Goal: Task Accomplishment & Management: Manage account settings

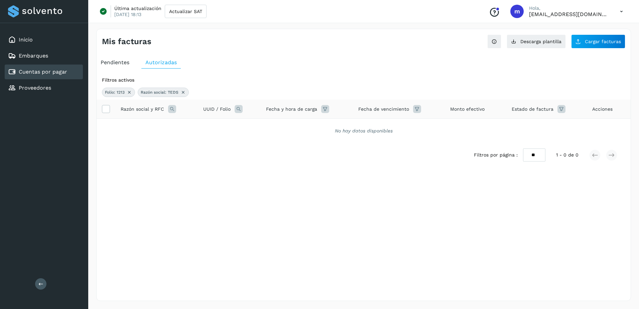
click at [42, 71] on link "Cuentas por pagar" at bounding box center [43, 71] width 48 height 6
click at [600, 40] on span "Cargar facturas" at bounding box center [603, 41] width 36 height 5
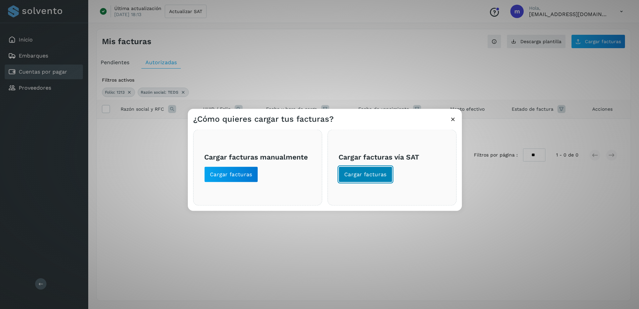
click at [368, 177] on span "Cargar facturas" at bounding box center [365, 174] width 42 height 7
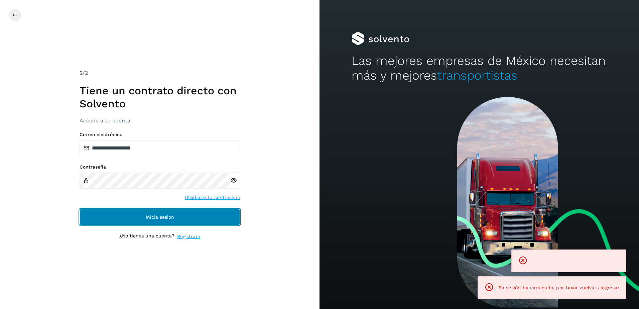
click at [162, 217] on span "Inicia sesión" at bounding box center [160, 216] width 28 height 5
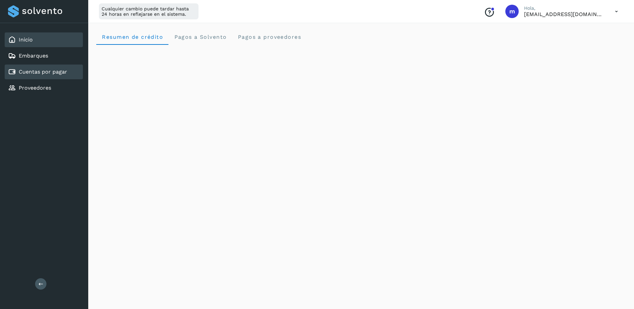
click at [42, 71] on link "Cuentas por pagar" at bounding box center [43, 71] width 48 height 6
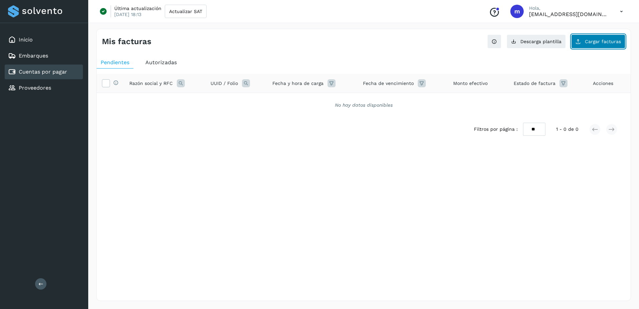
click at [596, 43] on span "Cargar facturas" at bounding box center [603, 41] width 36 height 5
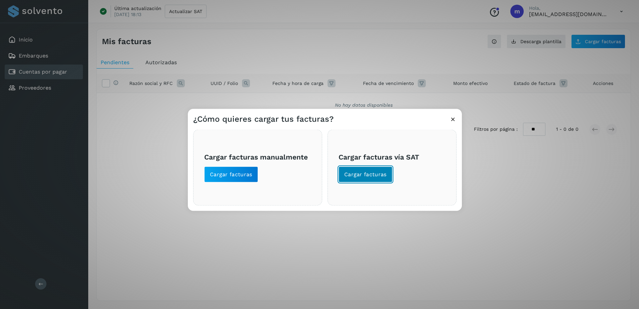
click at [362, 174] on span "Cargar facturas" at bounding box center [365, 174] width 42 height 7
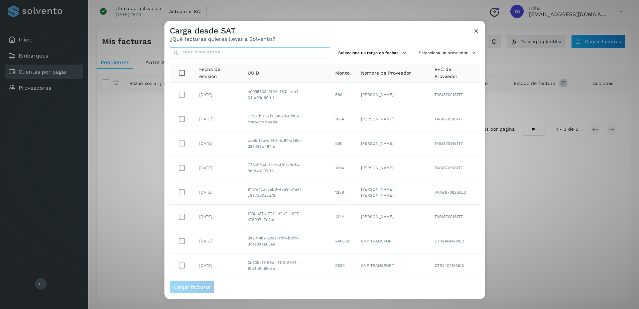
click at [199, 53] on input "text" at bounding box center [250, 52] width 160 height 11
click at [378, 51] on button "Selecciona un rango de fechas" at bounding box center [372, 52] width 75 height 11
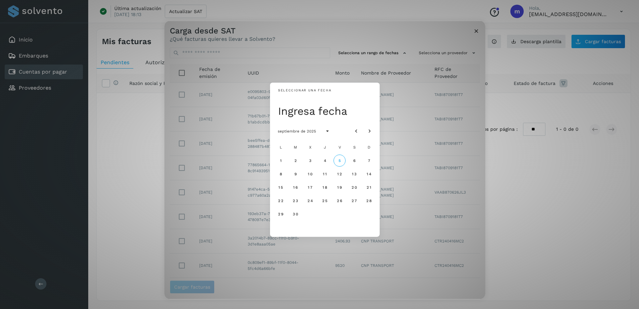
click at [457, 52] on div "Seleccionar una fecha Ingresa fecha septiembre de 2025 L M X J V S D 1 2 3 4 5 …" at bounding box center [324, 160] width 321 height 278
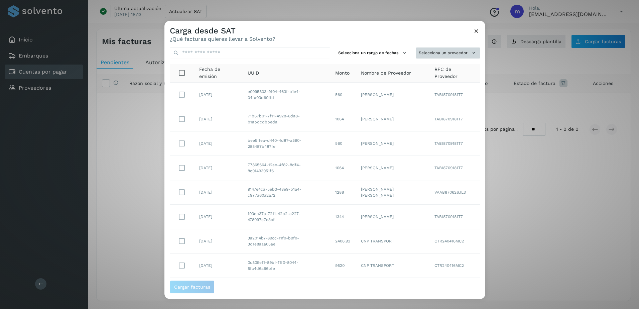
click at [465, 52] on button "Selecciona un proveedor" at bounding box center [448, 52] width 64 height 11
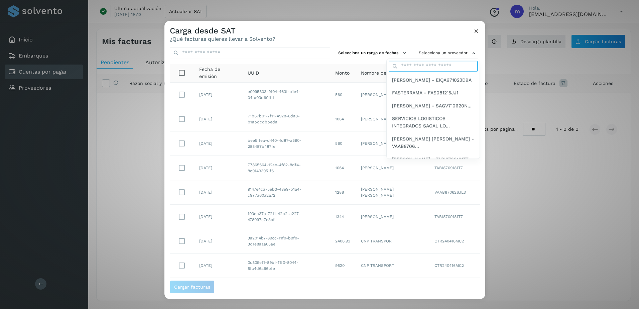
click at [413, 67] on input "text" at bounding box center [432, 66] width 89 height 11
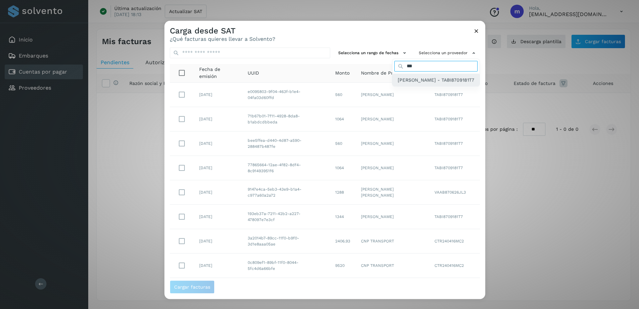
type input "***"
click at [414, 84] on span "[PERSON_NAME] - TABI8709181T7" at bounding box center [436, 79] width 76 height 7
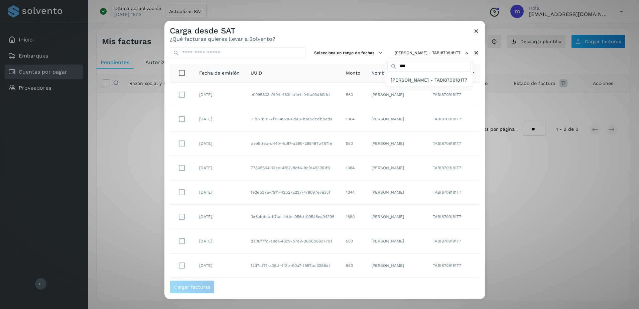
click at [361, 52] on div at bounding box center [483, 175] width 639 height 309
click at [377, 53] on icon at bounding box center [380, 52] width 7 height 7
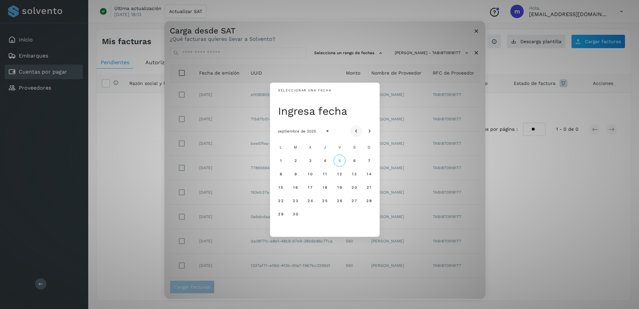
click at [355, 130] on icon "Mes anterior" at bounding box center [356, 131] width 7 height 7
click at [325, 212] on span "28" at bounding box center [325, 213] width 6 height 5
click at [370, 131] on icon "Mes siguiente" at bounding box center [369, 131] width 7 height 7
click at [340, 159] on span "5" at bounding box center [339, 160] width 3 height 5
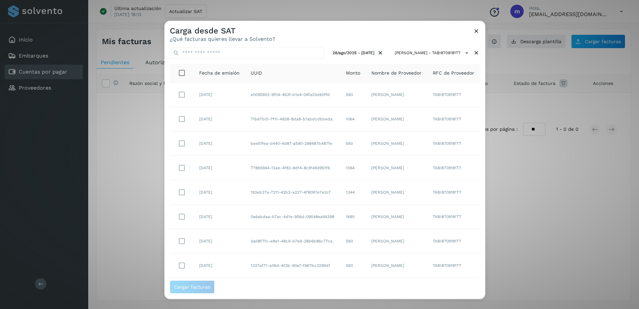
scroll to position [64, 0]
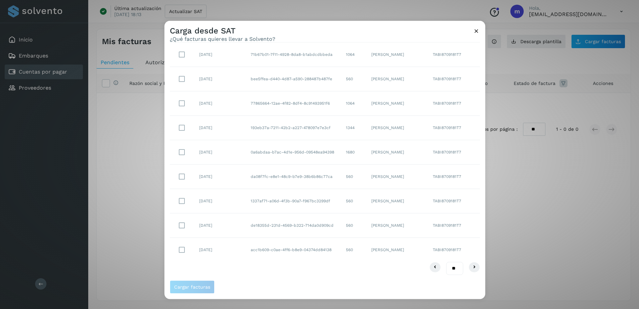
click at [451, 267] on select "** ** **" at bounding box center [454, 268] width 17 height 13
select select "**"
click at [446, 262] on select "** ** **" at bounding box center [454, 268] width 17 height 13
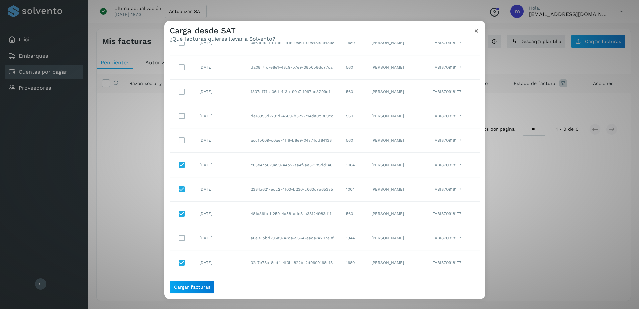
scroll to position [163, 0]
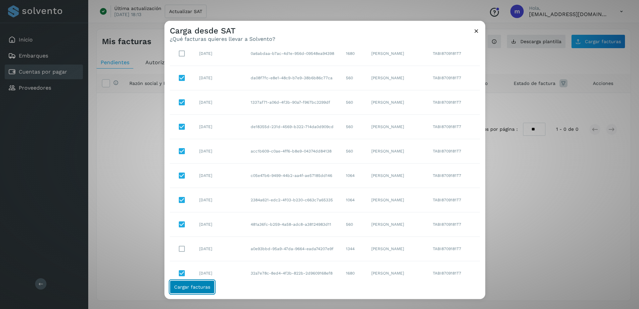
click at [188, 284] on span "Cargar facturas" at bounding box center [192, 286] width 36 height 5
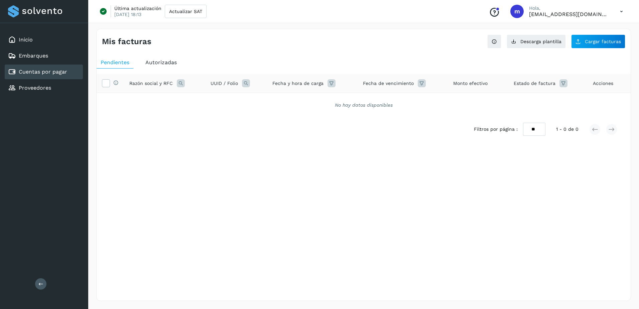
click at [560, 83] on icon at bounding box center [563, 83] width 8 height 8
click at [555, 99] on icon at bounding box center [553, 100] width 7 height 7
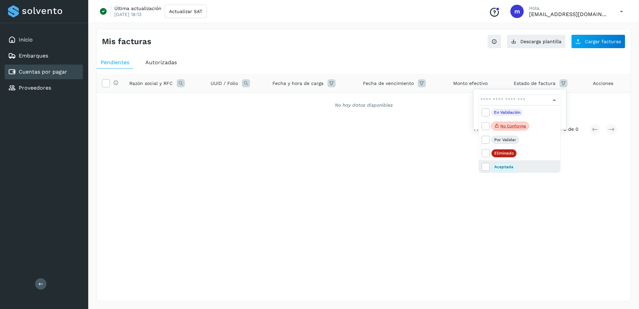
click at [505, 165] on p "Aceptada" at bounding box center [503, 166] width 19 height 5
drag, startPoint x: 486, startPoint y: 166, endPoint x: 495, endPoint y: 178, distance: 15.3
click at [485, 166] on icon at bounding box center [485, 166] width 7 height 7
type input "**********"
click at [502, 64] on div at bounding box center [319, 154] width 639 height 309
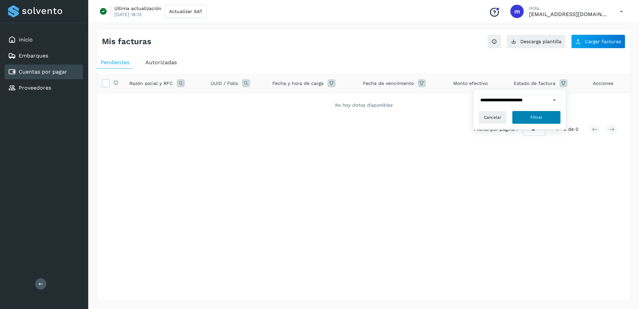
click at [543, 118] on button "Filtrar" at bounding box center [536, 117] width 49 height 13
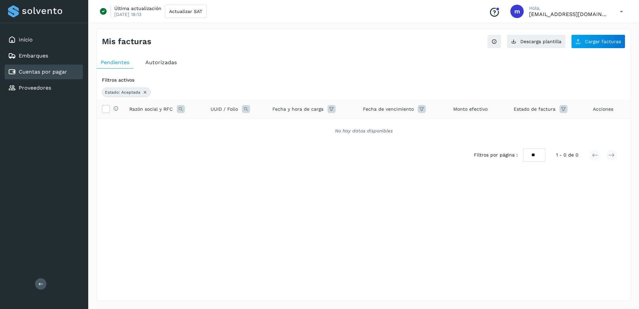
click at [120, 64] on span "Pendientes" at bounding box center [115, 62] width 29 height 6
click at [165, 62] on span "Autorizadas" at bounding box center [160, 62] width 31 height 6
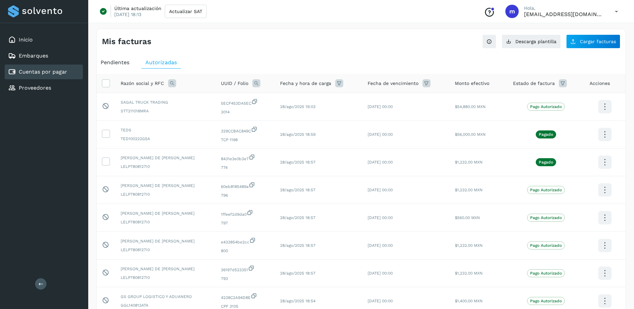
click at [120, 59] on span "Pendientes" at bounding box center [115, 62] width 29 height 6
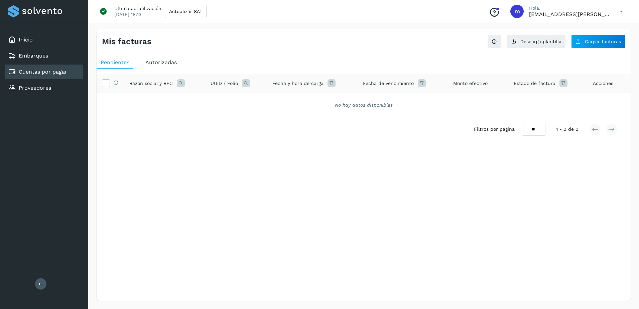
click at [561, 81] on icon at bounding box center [563, 83] width 8 height 8
click at [554, 101] on icon at bounding box center [553, 100] width 7 height 7
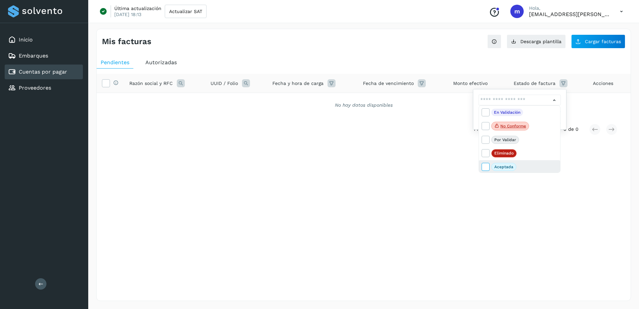
click at [484, 166] on icon at bounding box center [485, 166] width 7 height 7
type input "**********"
click at [584, 90] on div at bounding box center [319, 154] width 639 height 309
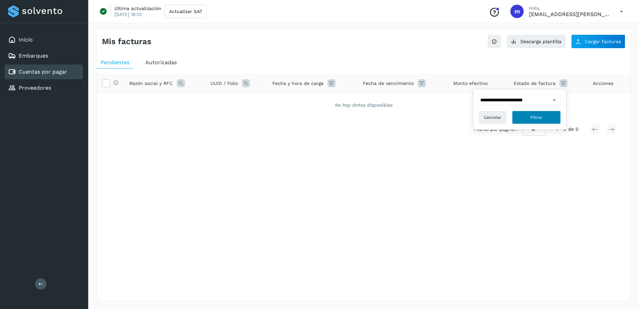
click at [548, 116] on button "Filtrar" at bounding box center [536, 117] width 49 height 13
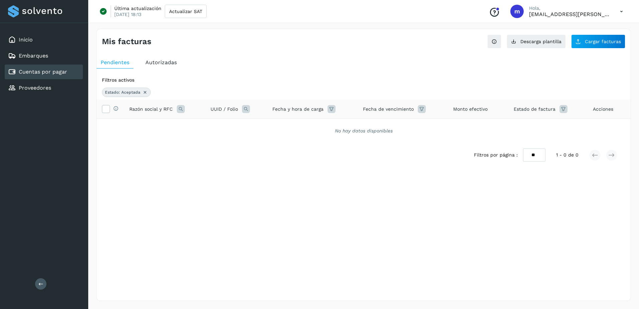
click at [331, 107] on icon at bounding box center [331, 109] width 8 height 8
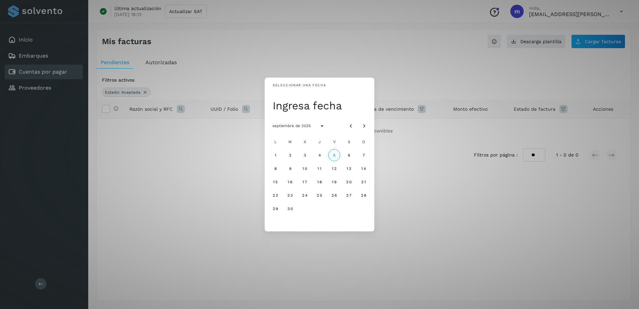
click at [335, 155] on span "5" at bounding box center [333, 155] width 3 height 5
click at [401, 156] on div "Seleccionar una fecha vie, 5 sept septiembre de 2025 L M X J V S D 1 2 3 4 5 6 …" at bounding box center [319, 154] width 639 height 309
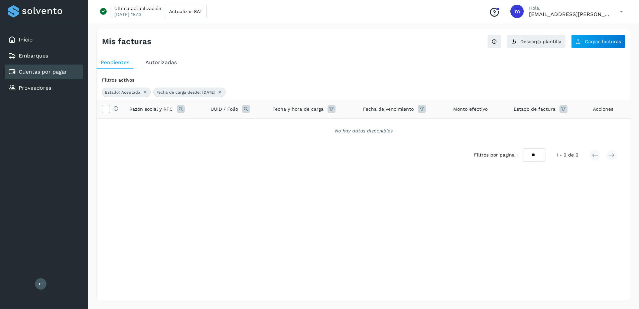
click at [162, 63] on span "Autorizadas" at bounding box center [160, 62] width 31 height 6
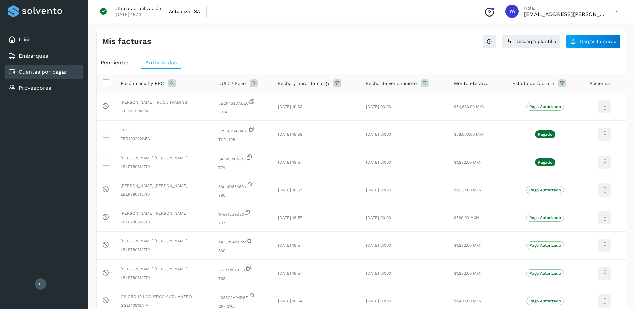
click at [560, 84] on icon at bounding box center [562, 83] width 8 height 8
click at [554, 102] on icon at bounding box center [552, 100] width 7 height 7
click at [116, 61] on div at bounding box center [317, 154] width 634 height 309
click at [113, 61] on span "Pendientes" at bounding box center [115, 62] width 29 height 6
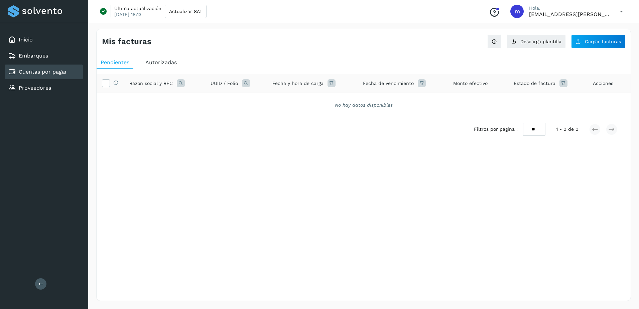
click at [425, 179] on div "Mis facturas Ver instrucciones para cargar Facturas Descarga plantilla Cargar f…" at bounding box center [363, 165] width 534 height 272
click at [596, 39] on span "Cargar facturas" at bounding box center [603, 41] width 36 height 5
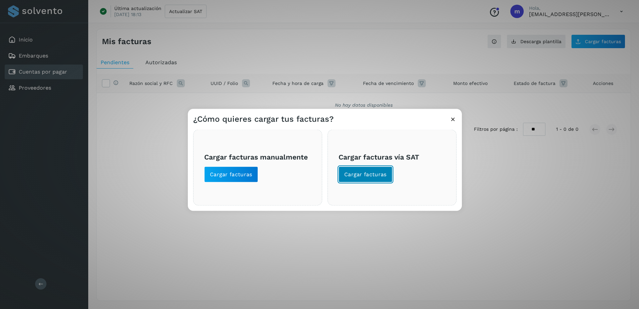
click at [359, 177] on span "Cargar facturas" at bounding box center [365, 174] width 42 height 7
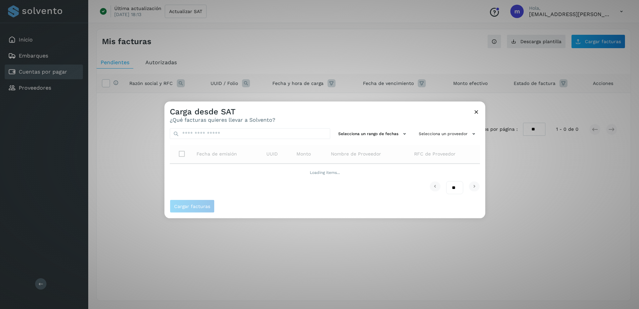
click at [475, 114] on icon at bounding box center [476, 111] width 7 height 7
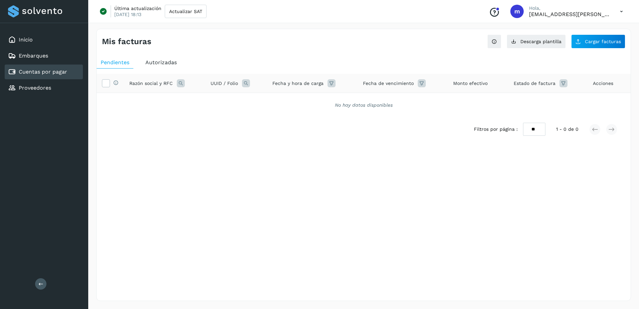
drag, startPoint x: 223, startPoint y: 178, endPoint x: 123, endPoint y: 71, distance: 146.8
click at [223, 178] on div "Mis facturas Ver instrucciones para cargar Facturas Descarga plantilla Cargar f…" at bounding box center [363, 165] width 534 height 272
click at [181, 84] on icon at bounding box center [181, 83] width 8 height 8
drag, startPoint x: 187, startPoint y: 95, endPoint x: 194, endPoint y: 109, distance: 15.4
click at [188, 99] on span at bounding box center [187, 99] width 8 height 8
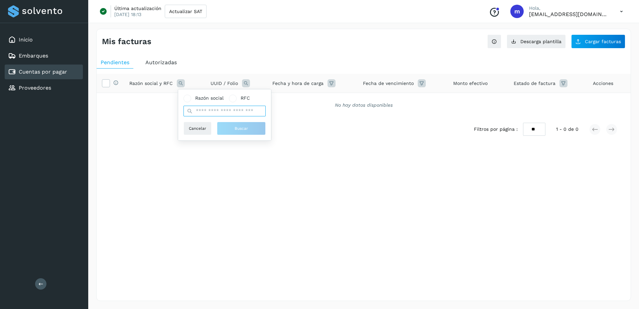
click at [203, 116] on input "text" at bounding box center [224, 111] width 82 height 11
paste input "**********"
type input "**********"
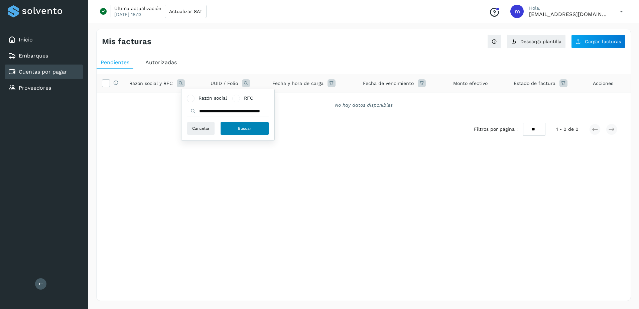
click at [247, 127] on span "Buscar" at bounding box center [244, 128] width 13 height 6
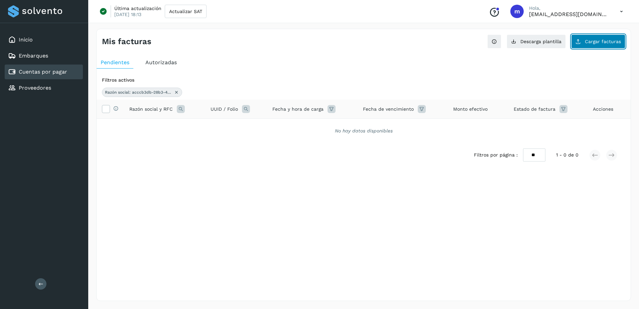
click at [596, 38] on button "Cargar facturas" at bounding box center [598, 41] width 54 height 14
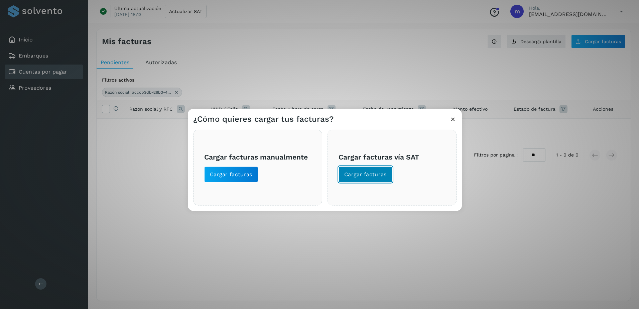
click at [357, 177] on span "Cargar facturas" at bounding box center [365, 174] width 42 height 7
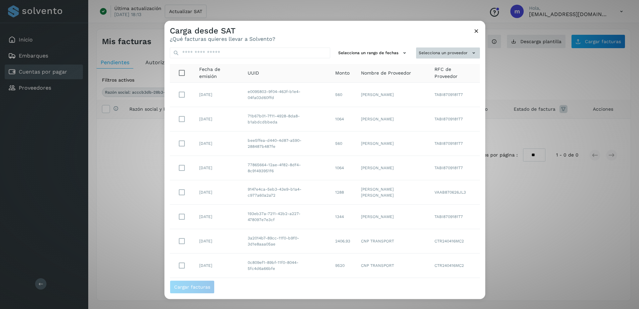
click at [438, 50] on button "Selecciona un proveedor" at bounding box center [448, 52] width 64 height 11
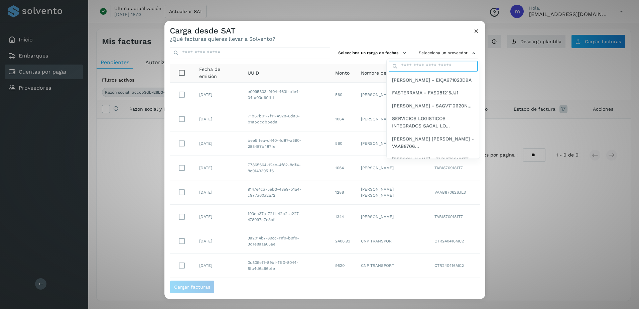
click at [402, 67] on input "text" at bounding box center [432, 66] width 89 height 11
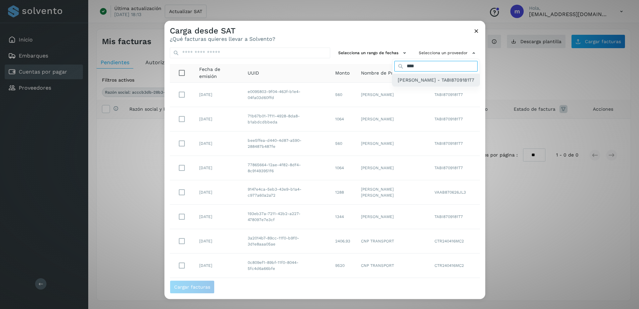
type input "****"
click at [411, 84] on span "[PERSON_NAME] - TABI8709181T7" at bounding box center [436, 79] width 76 height 7
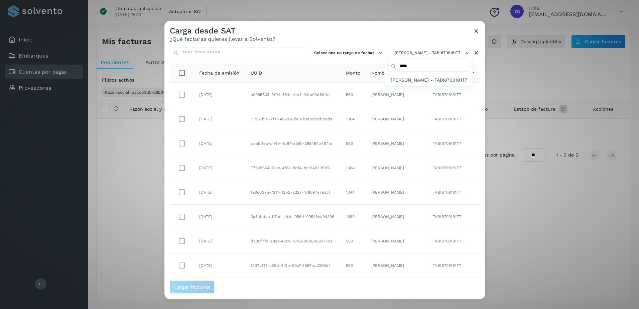
click at [362, 51] on div at bounding box center [483, 175] width 639 height 309
click at [377, 53] on icon at bounding box center [380, 52] width 7 height 7
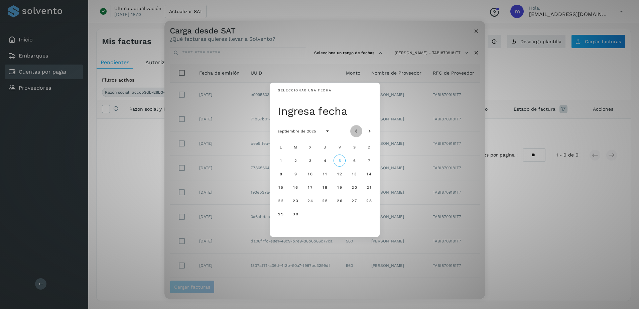
click at [356, 132] on icon "Mes anterior" at bounding box center [356, 131] width 7 height 7
click at [320, 212] on button "28" at bounding box center [325, 214] width 12 height 12
click at [371, 129] on icon "Mes siguiente" at bounding box center [369, 131] width 7 height 7
click at [340, 156] on button "5" at bounding box center [339, 160] width 12 height 12
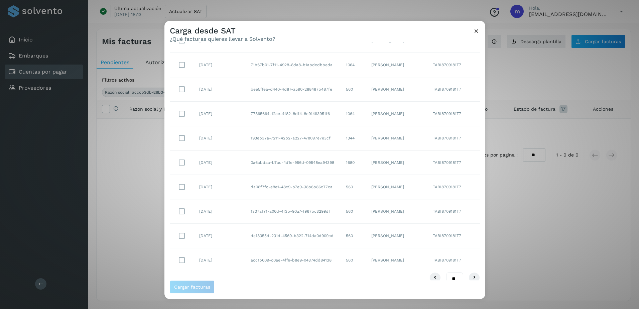
scroll to position [64, 0]
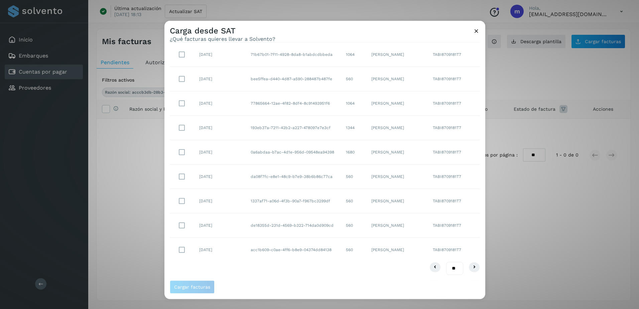
click at [452, 269] on select "** ** **" at bounding box center [454, 268] width 17 height 13
select select "**"
click at [446, 262] on select "** ** **" at bounding box center [454, 268] width 17 height 13
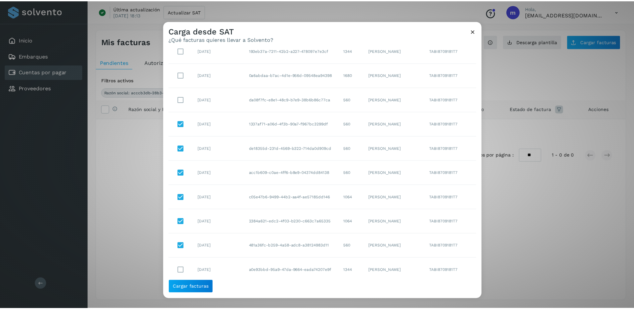
scroll to position [130, 0]
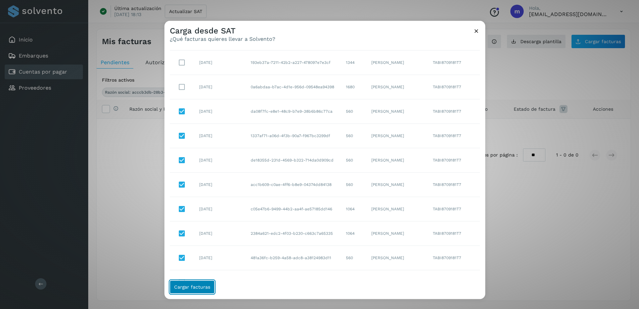
click at [188, 287] on span "Cargar facturas" at bounding box center [192, 286] width 36 height 5
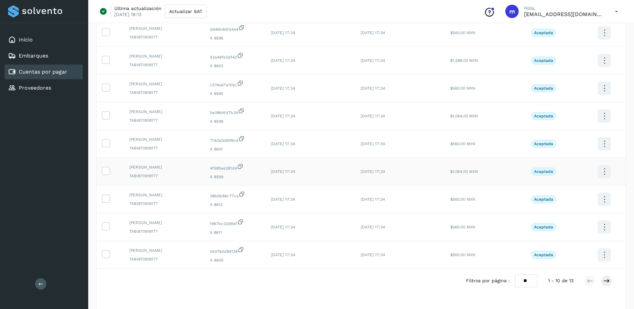
scroll to position [118, 0]
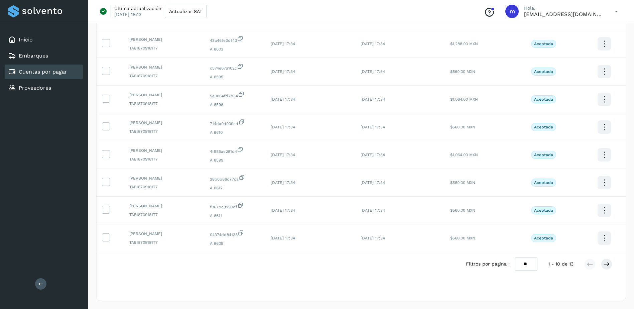
click at [527, 263] on select "** ** **" at bounding box center [526, 263] width 22 height 13
select select "**"
click at [520, 257] on select "** ** **" at bounding box center [526, 263] width 22 height 13
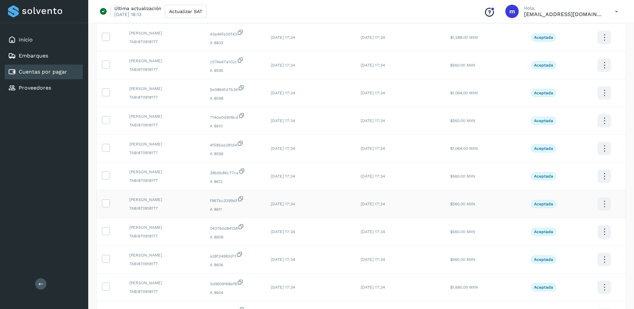
scroll to position [200, 0]
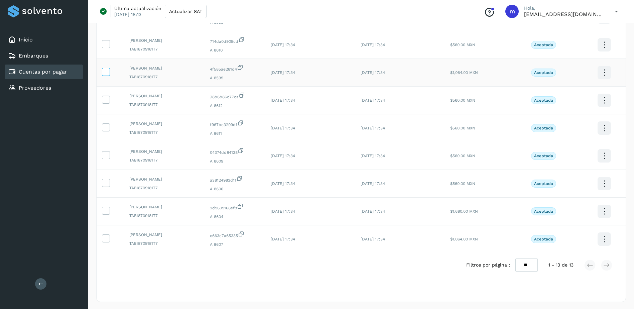
click at [109, 74] on label at bounding box center [106, 72] width 8 height 8
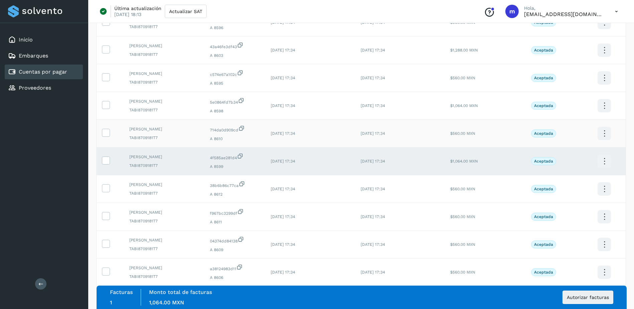
scroll to position [100, 0]
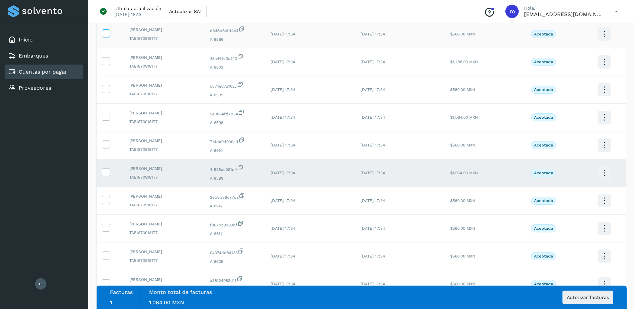
click at [108, 34] on icon at bounding box center [105, 32] width 7 height 7
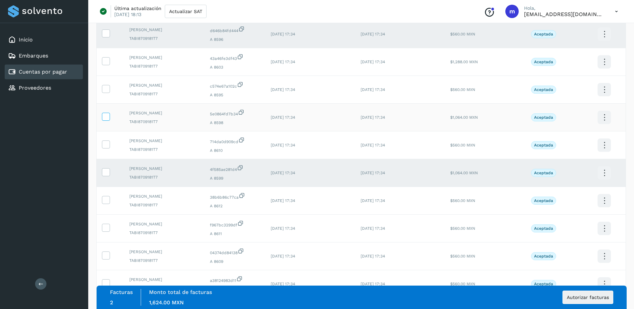
click at [107, 117] on icon at bounding box center [105, 116] width 7 height 7
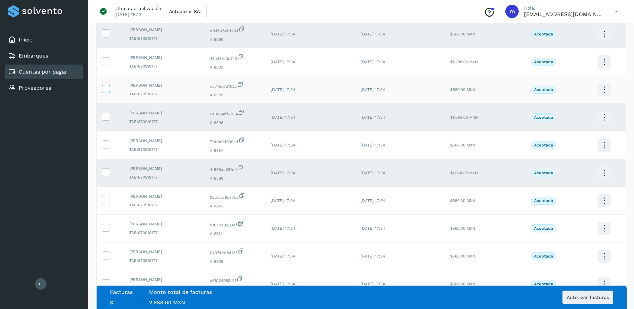
click at [107, 88] on icon at bounding box center [105, 88] width 7 height 7
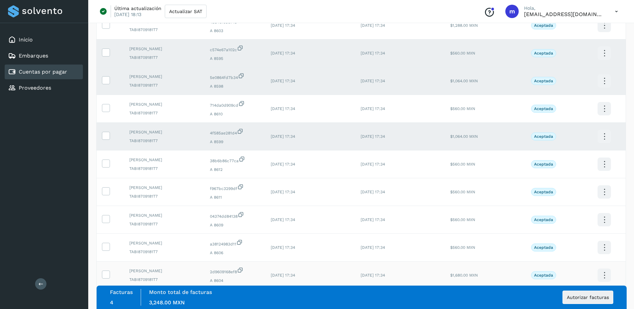
scroll to position [167, 0]
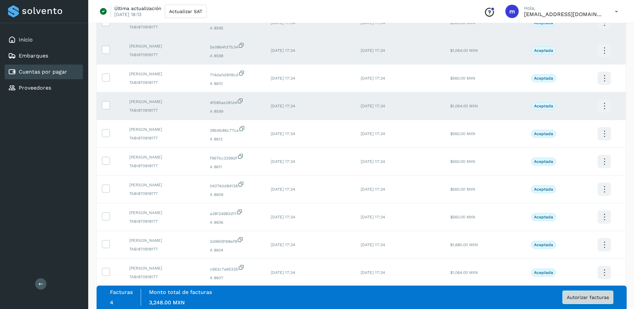
click at [578, 296] on span "Autorizar facturas" at bounding box center [588, 297] width 42 height 5
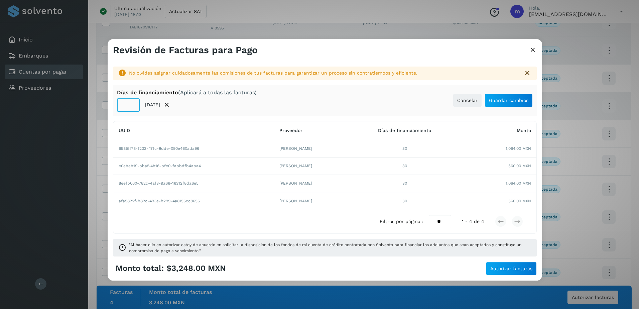
drag, startPoint x: 129, startPoint y: 104, endPoint x: 127, endPoint y: 110, distance: 5.9
click at [128, 105] on input "**" at bounding box center [128, 104] width 23 height 13
type input "*"
click at [502, 100] on span "Guardar cambios" at bounding box center [508, 100] width 39 height 5
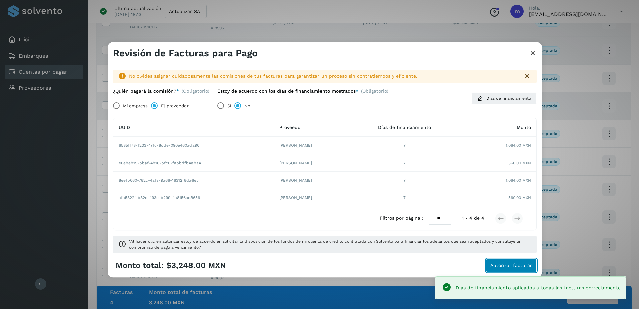
click at [504, 267] on span "Autorizar facturas" at bounding box center [511, 265] width 42 height 5
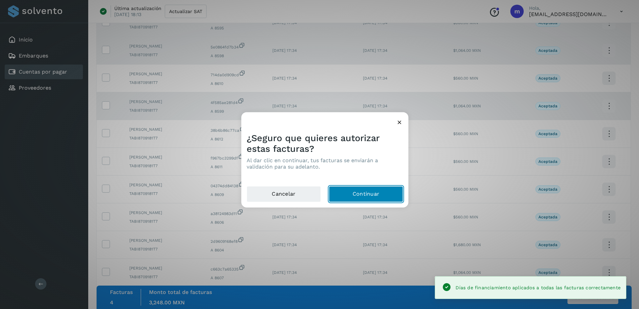
click at [359, 200] on button "Continuar" at bounding box center [366, 194] width 74 height 16
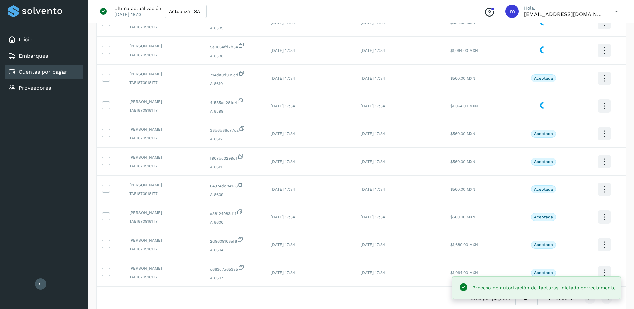
scroll to position [0, 0]
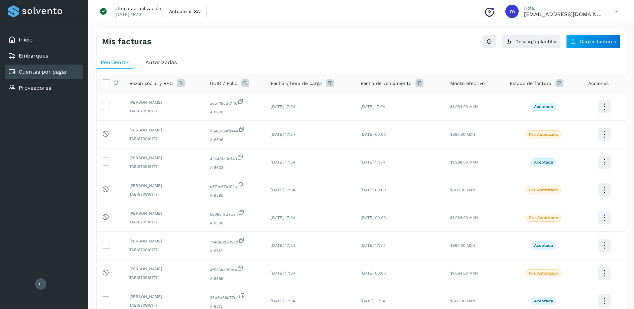
click at [559, 84] on icon at bounding box center [559, 83] width 8 height 8
click at [550, 100] on icon at bounding box center [550, 100] width 7 height 7
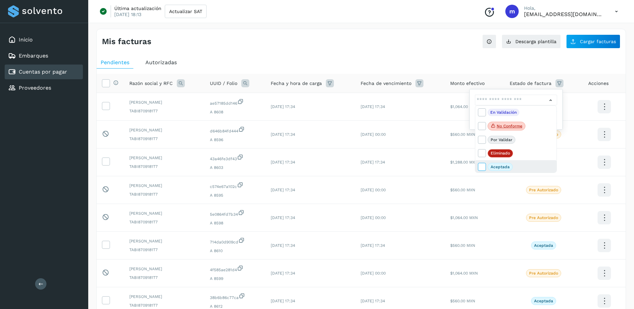
click at [482, 167] on icon at bounding box center [481, 166] width 7 height 7
type input "**********"
click at [504, 167] on p "Aceptada" at bounding box center [499, 166] width 19 height 5
click at [561, 102] on div at bounding box center [317, 154] width 634 height 309
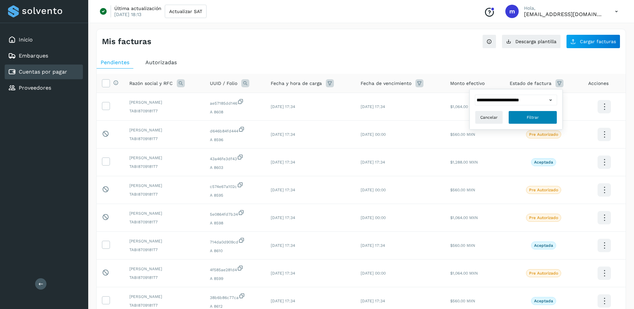
click at [541, 116] on button "Filtrar" at bounding box center [532, 117] width 49 height 13
select select "**"
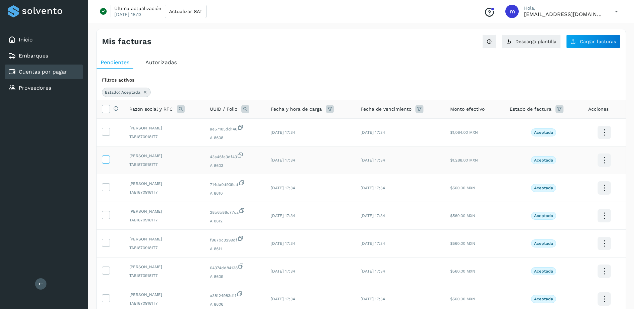
click at [106, 160] on icon at bounding box center [105, 158] width 7 height 7
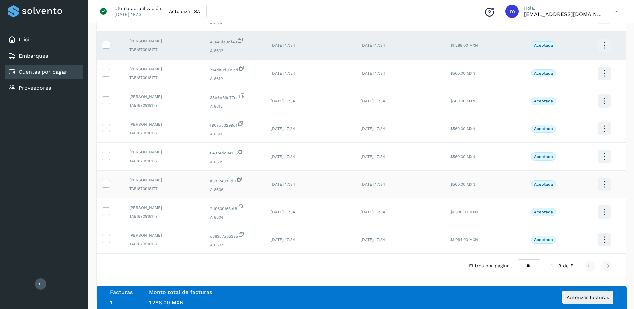
scroll to position [116, 0]
click at [107, 210] on icon at bounding box center [105, 208] width 7 height 7
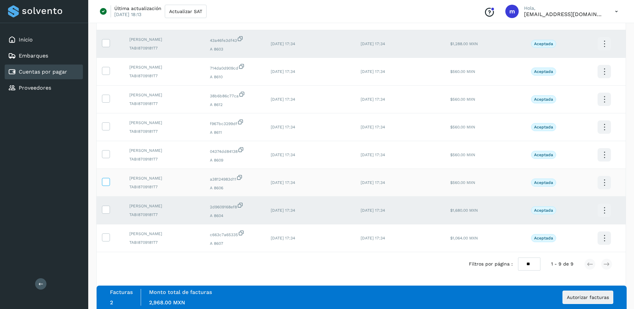
click at [107, 179] on icon at bounding box center [105, 181] width 7 height 7
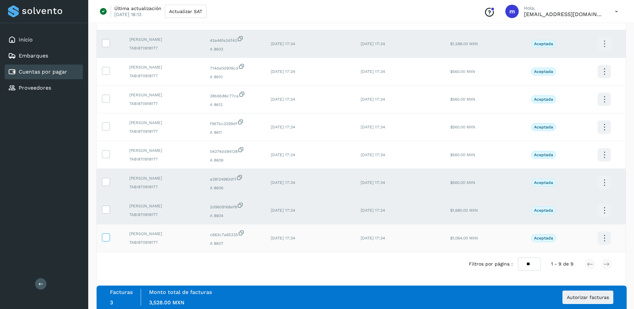
click at [106, 238] on icon at bounding box center [105, 236] width 7 height 7
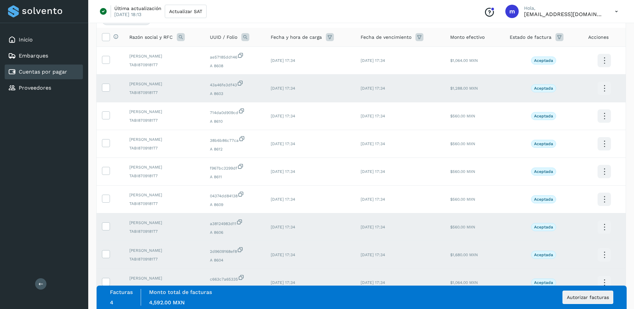
scroll to position [16, 0]
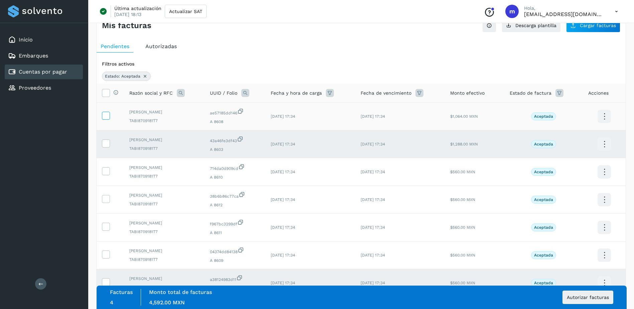
click at [107, 116] on icon at bounding box center [105, 115] width 7 height 7
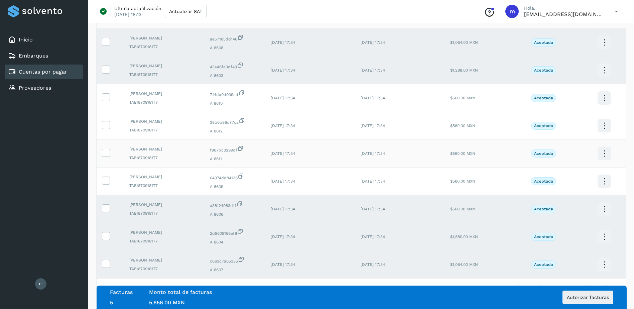
scroll to position [116, 0]
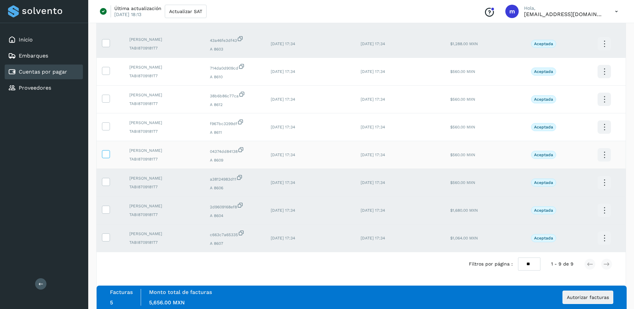
click at [105, 153] on icon at bounding box center [105, 153] width 7 height 7
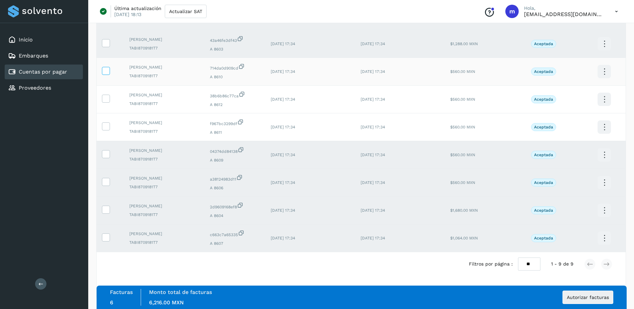
click at [107, 67] on icon at bounding box center [105, 70] width 7 height 7
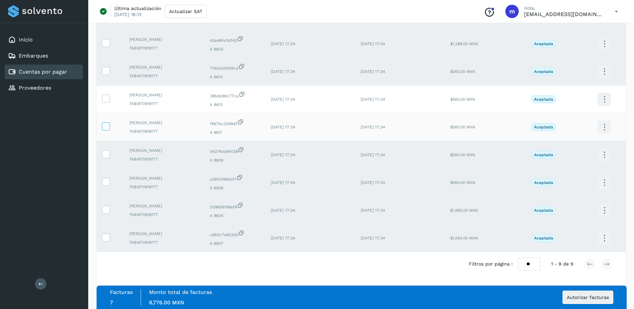
click at [103, 128] on icon at bounding box center [105, 125] width 7 height 7
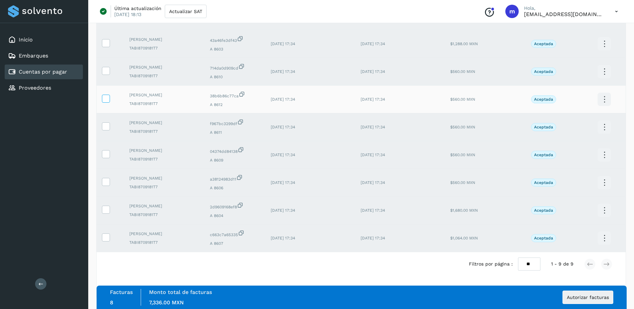
click at [109, 97] on icon at bounding box center [105, 98] width 7 height 7
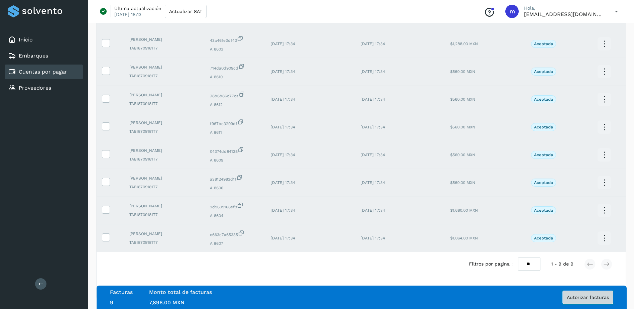
click at [587, 298] on span "Autorizar facturas" at bounding box center [588, 297] width 42 height 5
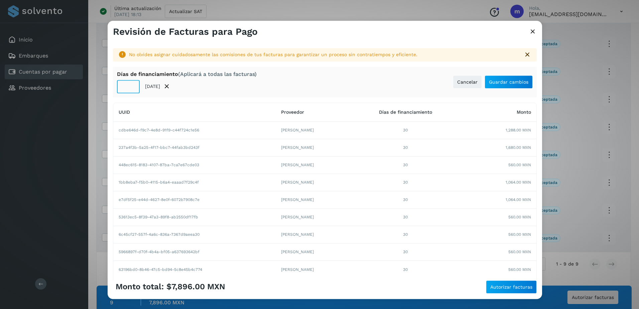
drag, startPoint x: 128, startPoint y: 90, endPoint x: 145, endPoint y: 126, distance: 39.4
click at [128, 91] on input "**" at bounding box center [128, 86] width 23 height 13
type input "**"
click at [504, 83] on span "Guardar cambios" at bounding box center [508, 82] width 39 height 5
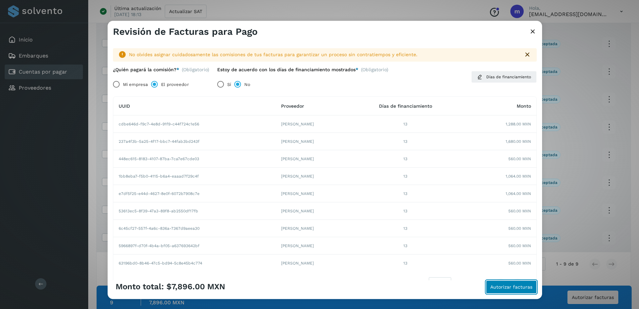
click at [509, 288] on span "Autorizar facturas" at bounding box center [511, 286] width 42 height 5
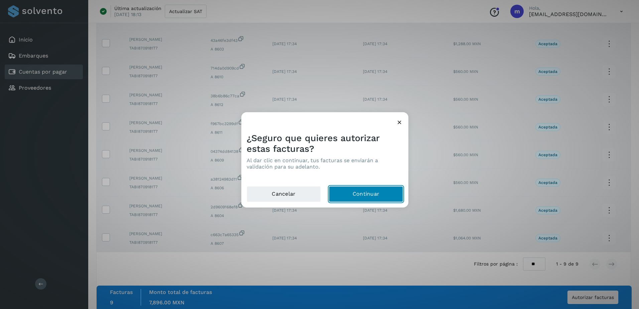
click at [372, 196] on button "Continuar" at bounding box center [366, 194] width 74 height 16
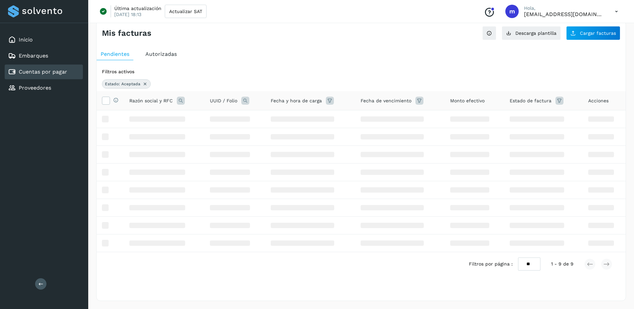
scroll to position [0, 0]
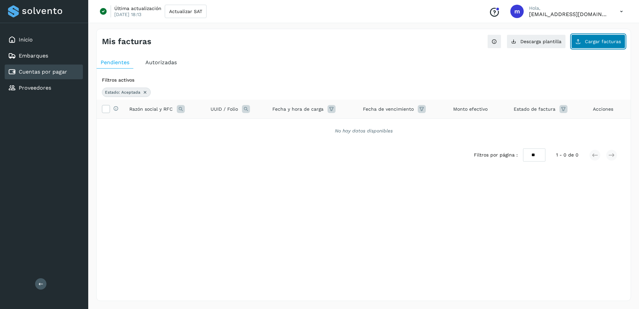
click at [609, 39] on span "Cargar facturas" at bounding box center [603, 41] width 36 height 5
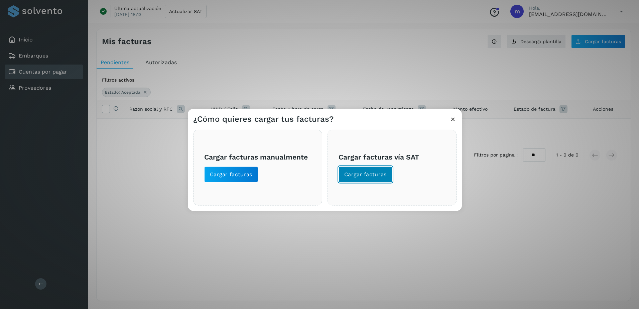
click at [372, 172] on span "Cargar facturas" at bounding box center [365, 174] width 42 height 7
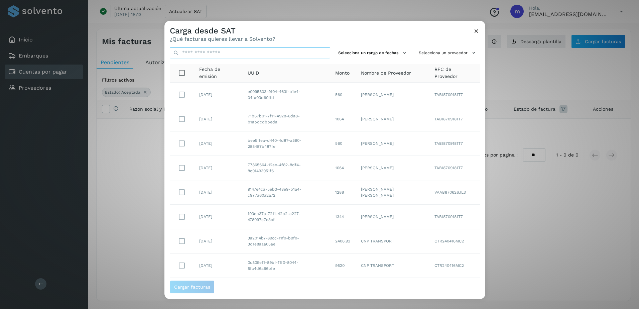
click at [196, 53] on input "text" at bounding box center [250, 52] width 160 height 11
paste input "**********"
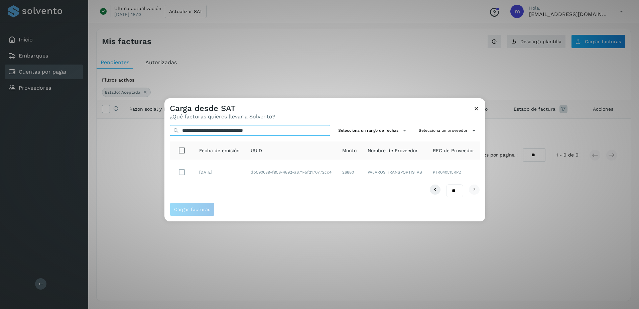
type input "**********"
click at [190, 210] on span "Cargar facturas" at bounding box center [192, 209] width 36 height 5
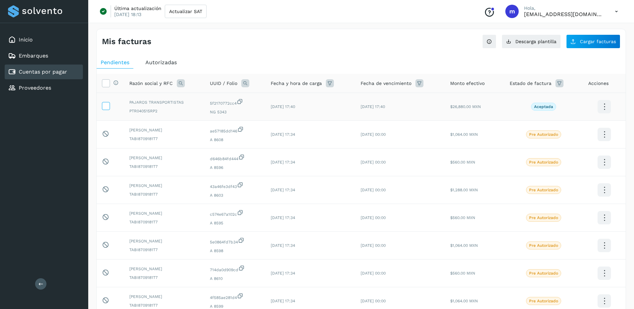
click at [105, 106] on icon at bounding box center [105, 105] width 7 height 7
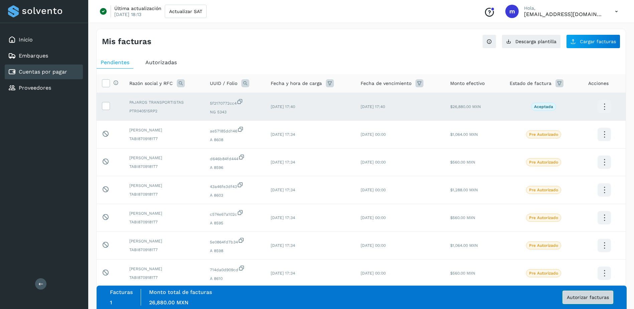
click at [587, 295] on span "Autorizar facturas" at bounding box center [588, 297] width 42 height 5
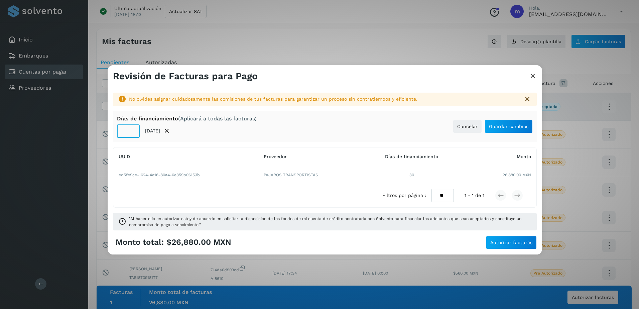
click at [130, 129] on input "**" at bounding box center [128, 130] width 23 height 13
type input "**"
click at [501, 127] on span "Guardar cambios" at bounding box center [508, 126] width 39 height 5
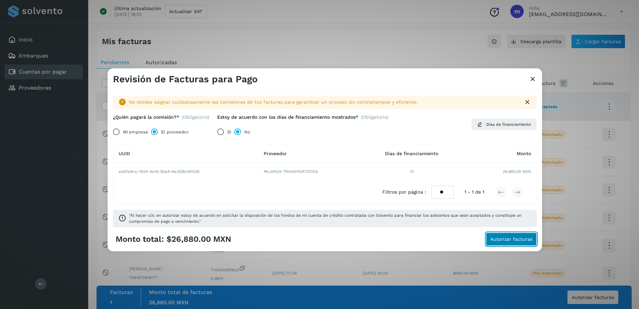
click at [505, 240] on span "Autorizar facturas" at bounding box center [511, 239] width 42 height 5
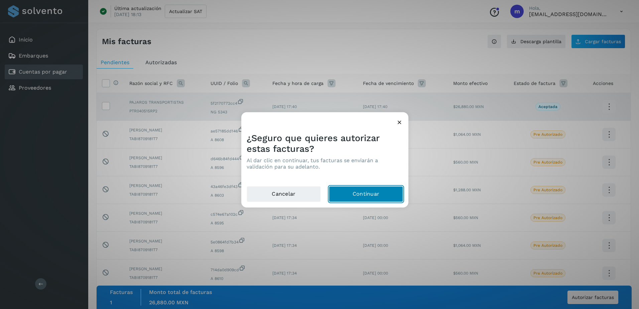
click at [375, 193] on button "Continuar" at bounding box center [366, 194] width 74 height 16
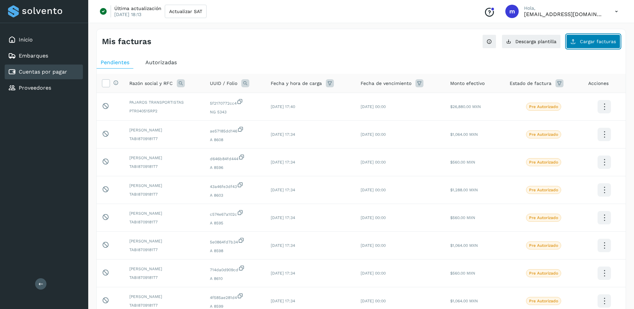
click at [597, 38] on button "Cargar facturas" at bounding box center [593, 41] width 54 height 14
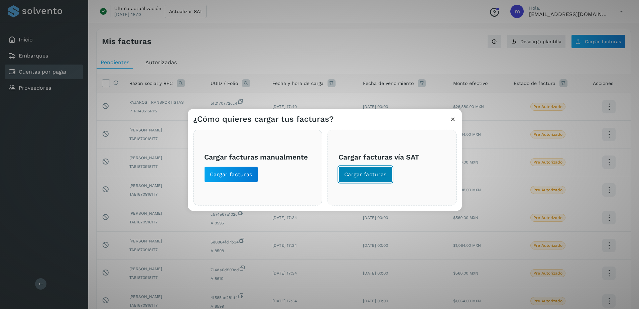
click at [356, 172] on span "Cargar facturas" at bounding box center [365, 174] width 42 height 7
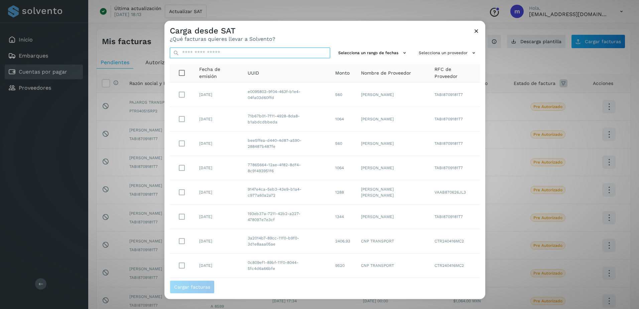
click at [200, 54] on input "text" at bounding box center [250, 52] width 160 height 11
paste input "**********"
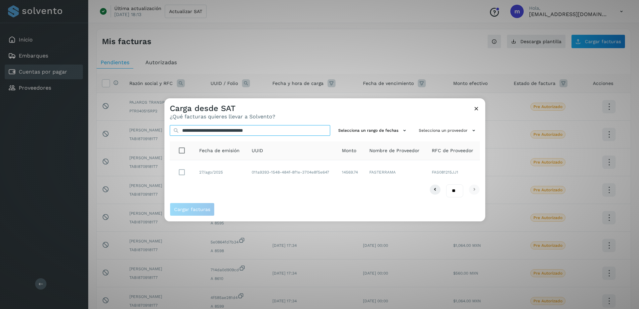
type input "**********"
click at [198, 208] on span "Cargar facturas" at bounding box center [192, 209] width 36 height 5
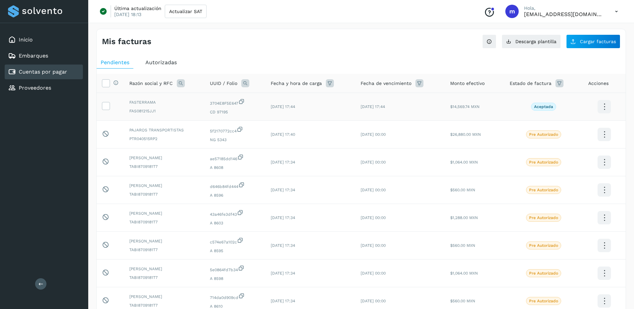
drag, startPoint x: 107, startPoint y: 107, endPoint x: 113, endPoint y: 110, distance: 6.7
click at [109, 107] on label at bounding box center [106, 106] width 8 height 8
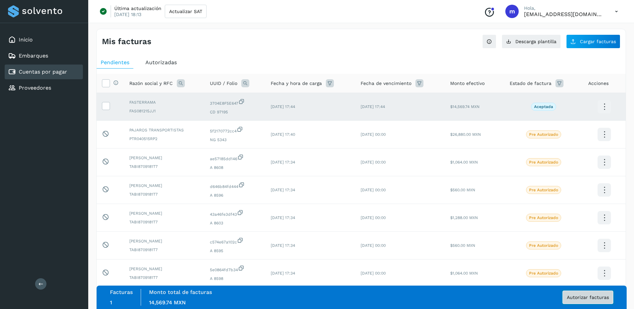
click at [584, 297] on span "Autorizar facturas" at bounding box center [588, 297] width 42 height 5
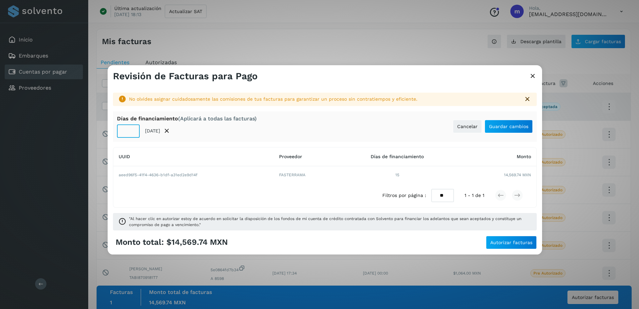
click at [126, 137] on input "**" at bounding box center [128, 130] width 23 height 13
type input "*"
click at [508, 128] on span "Guardar cambios" at bounding box center [508, 126] width 39 height 5
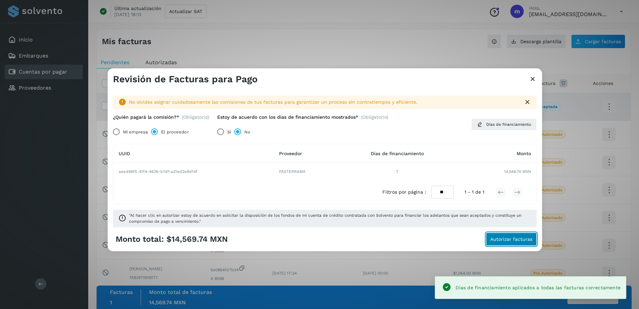
click at [498, 239] on span "Autorizar facturas" at bounding box center [511, 239] width 42 height 5
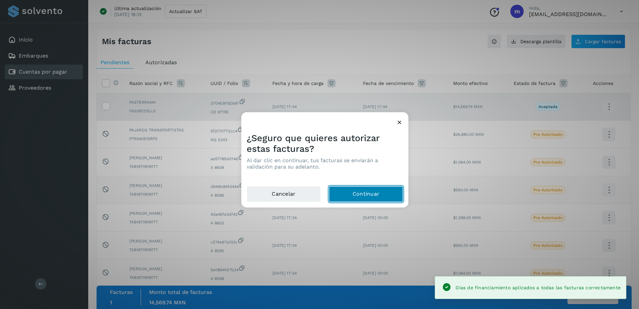
click at [377, 194] on button "Continuar" at bounding box center [366, 194] width 74 height 16
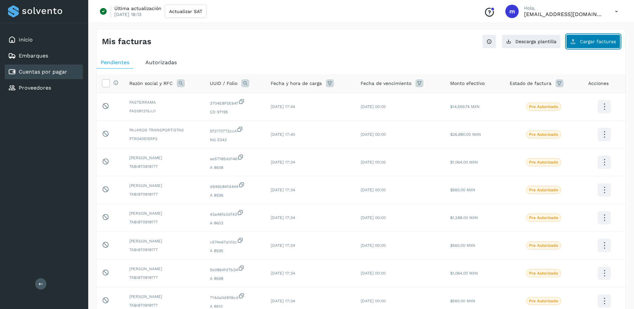
click at [597, 42] on span "Cargar facturas" at bounding box center [598, 41] width 36 height 5
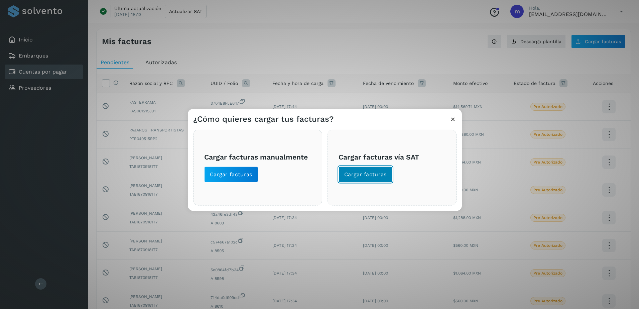
click at [365, 172] on span "Cargar facturas" at bounding box center [365, 174] width 42 height 7
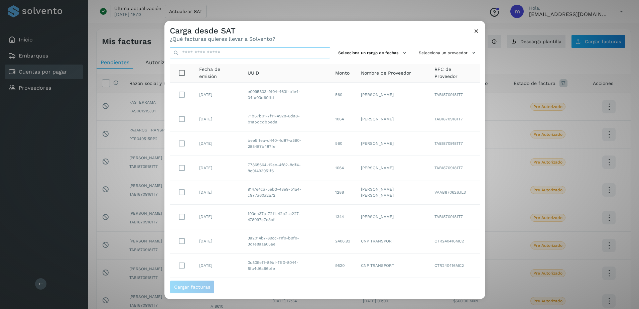
click at [201, 53] on input "text" at bounding box center [250, 52] width 160 height 11
paste input "**********"
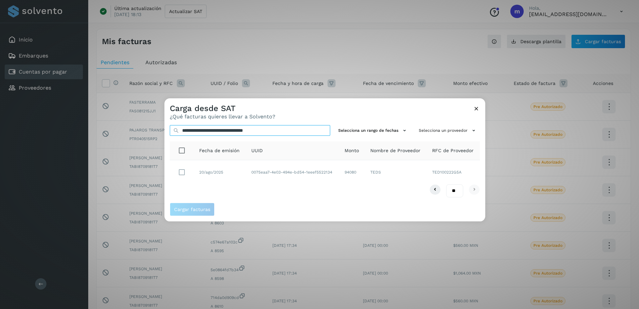
type input "**********"
click at [193, 210] on span "Cargar facturas" at bounding box center [192, 209] width 36 height 5
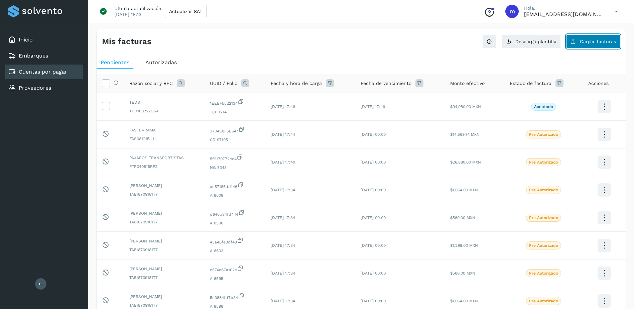
click at [592, 40] on span "Cargar facturas" at bounding box center [598, 41] width 36 height 5
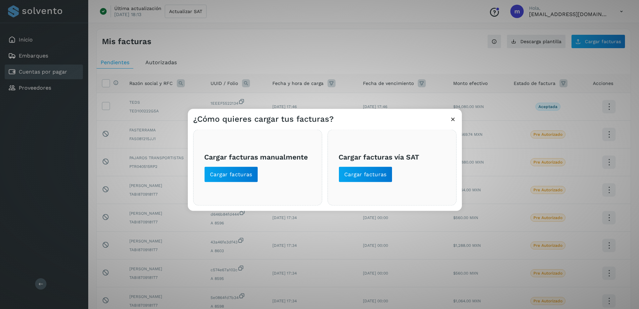
click at [357, 184] on div "Cargar facturas vía SAT Cargar facturas" at bounding box center [391, 168] width 129 height 76
click at [366, 173] on span "Cargar facturas" at bounding box center [365, 174] width 42 height 7
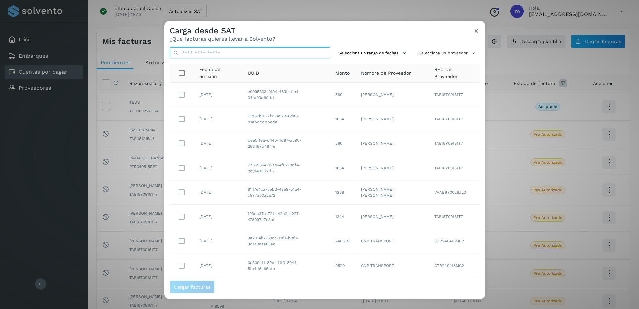
click at [197, 52] on input "text" at bounding box center [250, 52] width 160 height 11
paste input "**********"
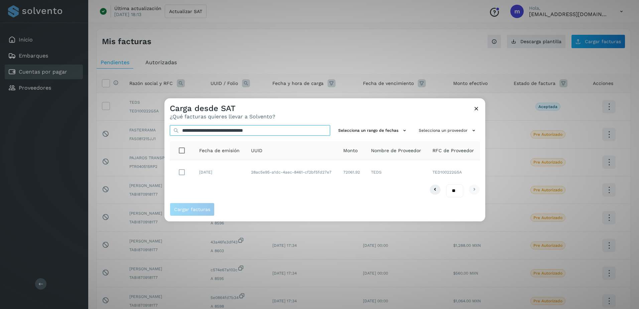
type input "**********"
click at [189, 209] on span "Cargar facturas" at bounding box center [192, 209] width 36 height 5
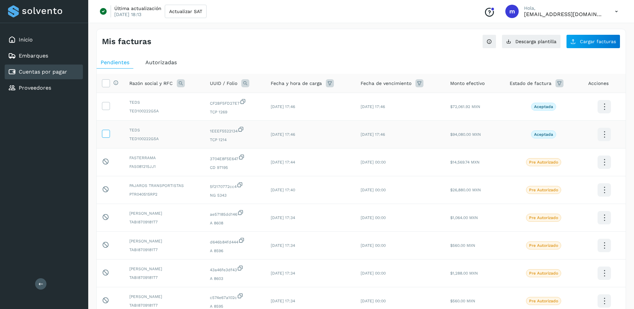
drag, startPoint x: 107, startPoint y: 131, endPoint x: 107, endPoint y: 121, distance: 10.0
click at [106, 131] on icon at bounding box center [105, 133] width 7 height 7
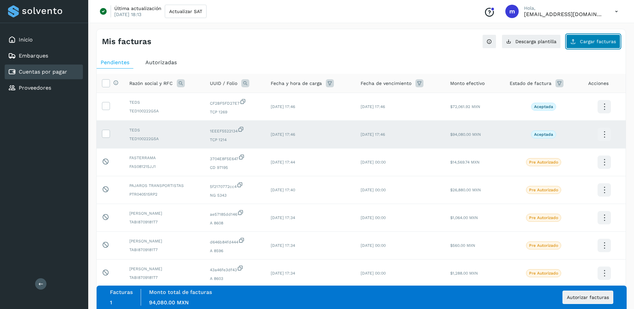
click at [599, 40] on span "Cargar facturas" at bounding box center [598, 41] width 36 height 5
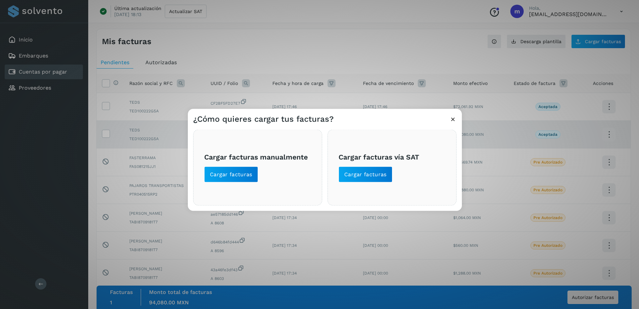
click at [453, 118] on icon at bounding box center [452, 119] width 7 height 7
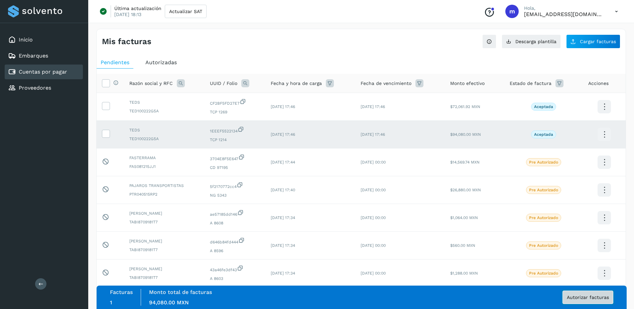
click at [587, 297] on span "Autorizar facturas" at bounding box center [588, 297] width 42 height 5
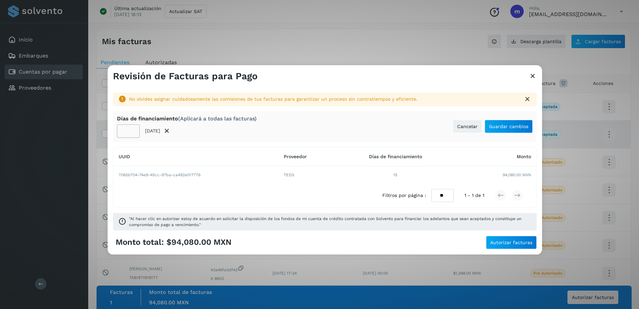
click at [129, 129] on input "**" at bounding box center [128, 130] width 23 height 13
type input "*"
click at [511, 123] on button "Guardar cambios" at bounding box center [508, 126] width 48 height 13
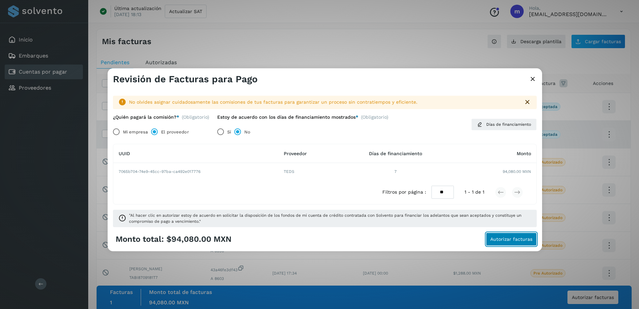
click at [507, 241] on span "Autorizar facturas" at bounding box center [511, 239] width 42 height 5
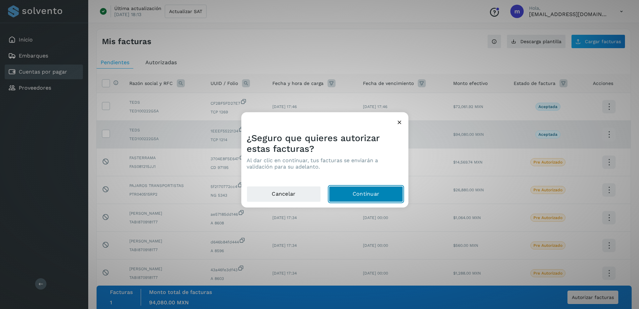
click at [373, 190] on button "Continuar" at bounding box center [366, 194] width 74 height 16
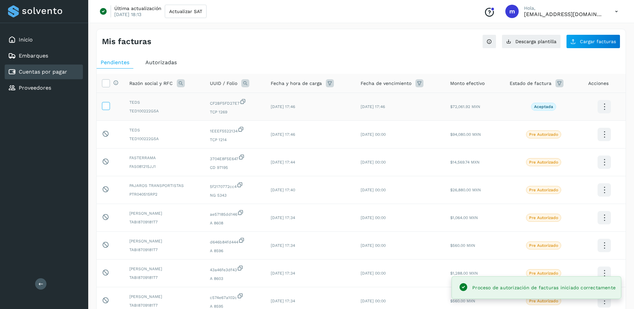
click at [105, 107] on icon at bounding box center [105, 105] width 7 height 7
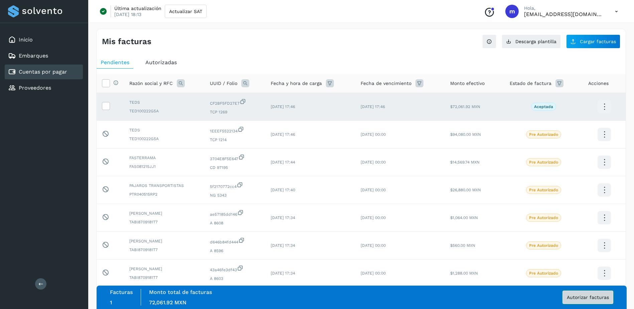
click at [588, 299] on span "Autorizar facturas" at bounding box center [588, 297] width 42 height 5
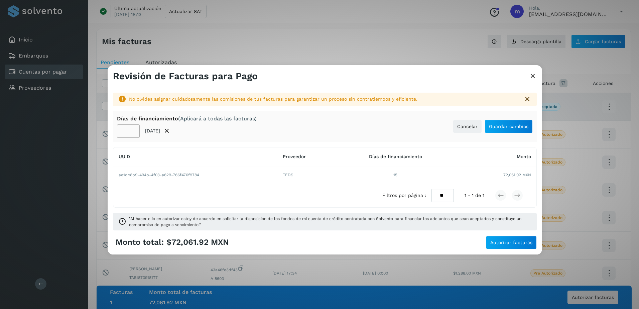
click at [127, 130] on input "**" at bounding box center [128, 130] width 23 height 13
type input "**"
click at [500, 128] on span "Guardar cambios" at bounding box center [508, 126] width 39 height 5
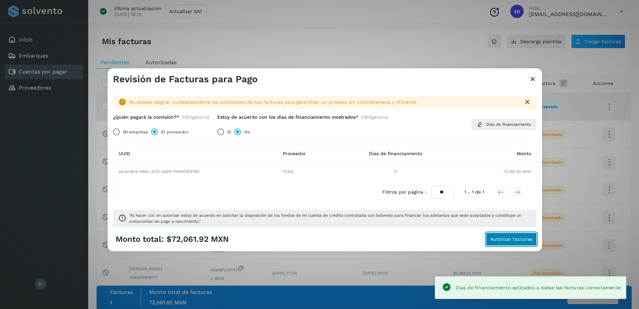
click at [511, 239] on span "Autorizar facturas" at bounding box center [511, 239] width 42 height 5
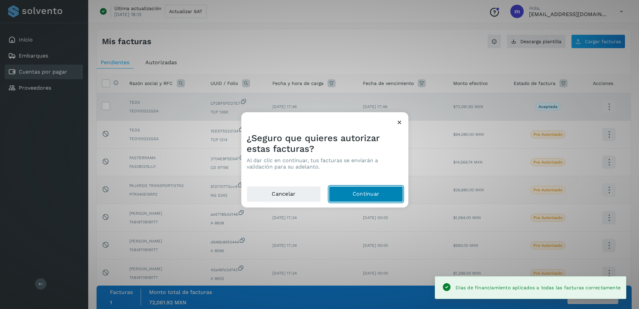
click at [364, 191] on button "Continuar" at bounding box center [366, 194] width 74 height 16
